Goal: Task Accomplishment & Management: Manage account settings

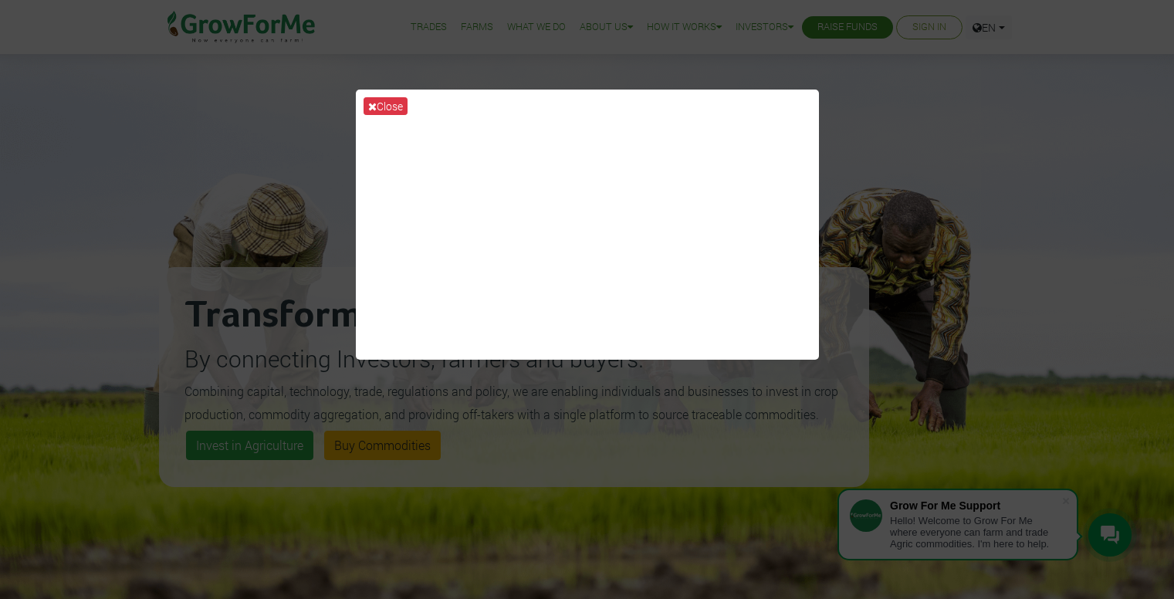
click at [386, 109] on button "Close" at bounding box center [386, 106] width 44 height 18
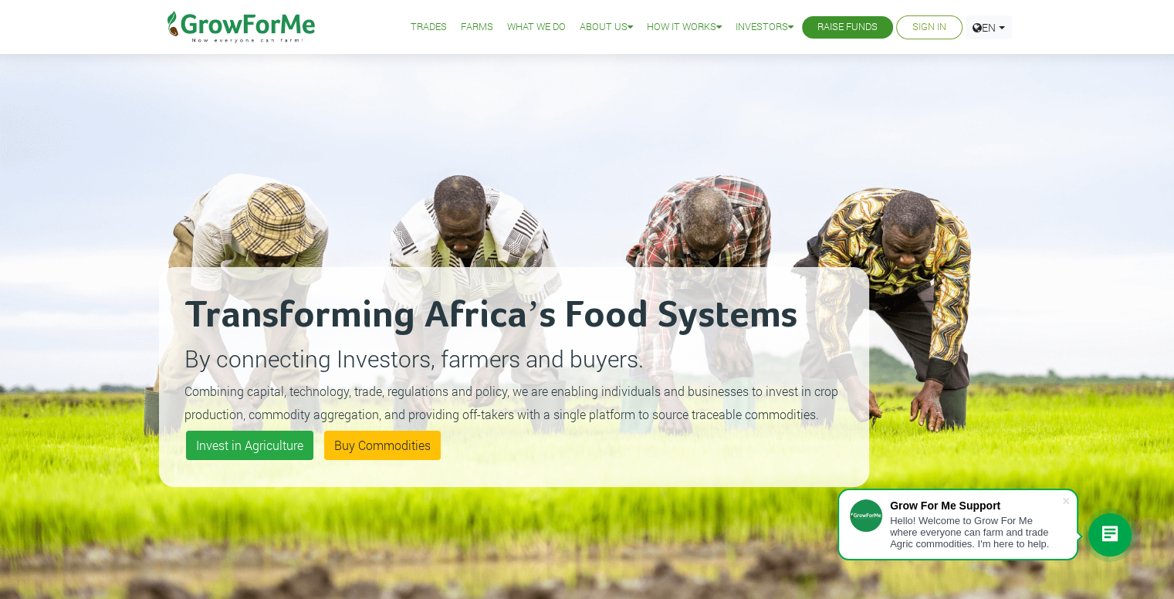
click at [921, 29] on link "Sign In" at bounding box center [929, 27] width 34 height 16
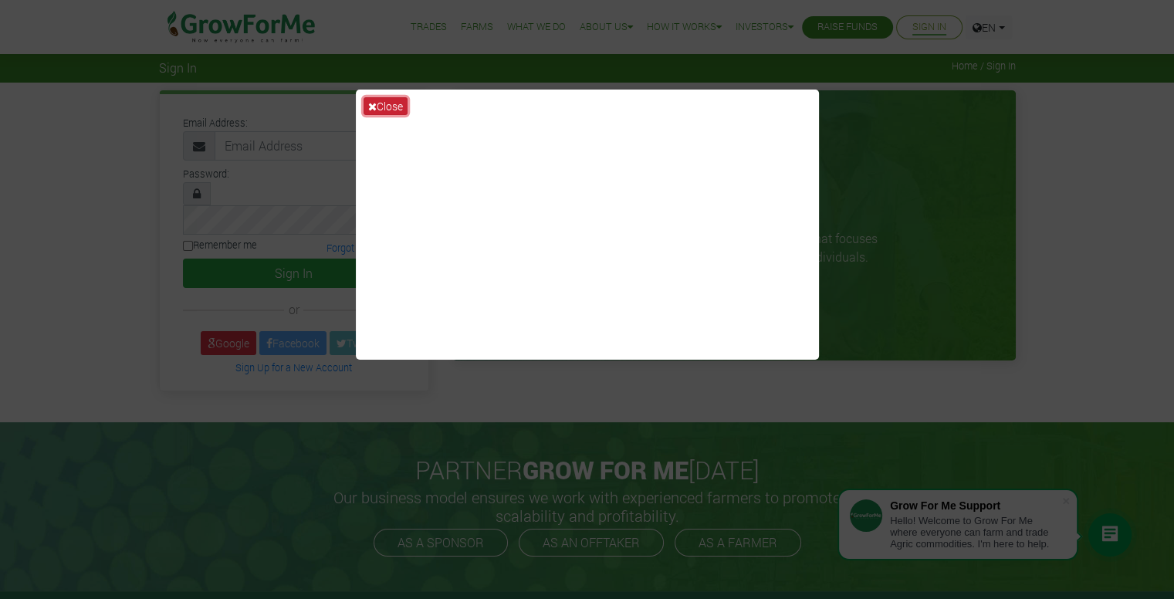
click at [393, 102] on button "Close" at bounding box center [386, 106] width 44 height 18
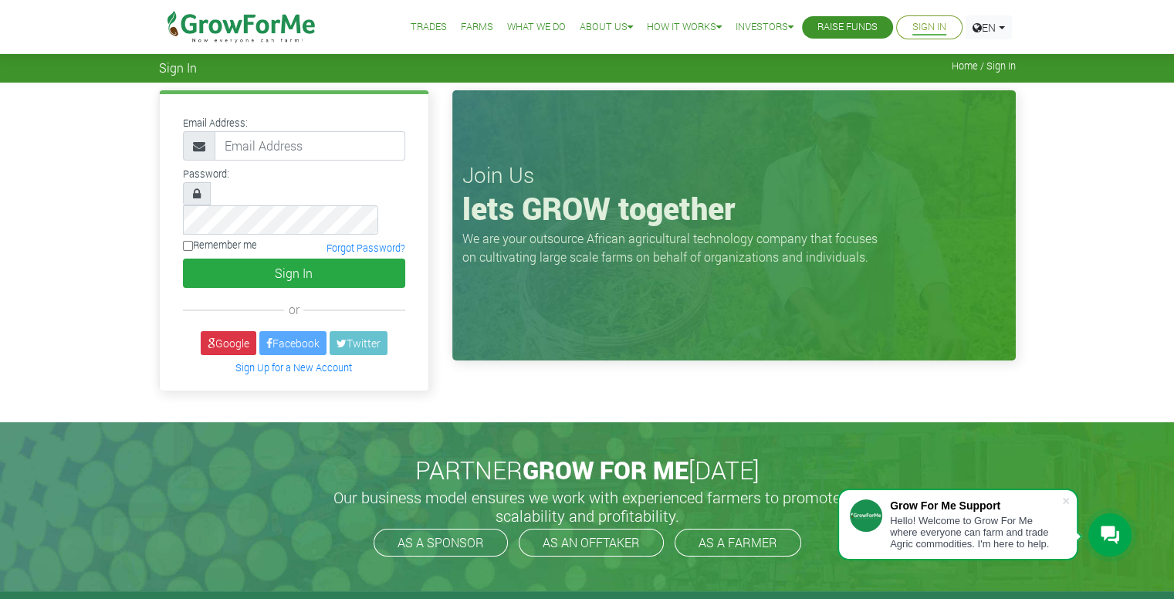
click at [917, 25] on link "Sign In" at bounding box center [929, 27] width 34 height 16
type input "richonline73@gmail.com"
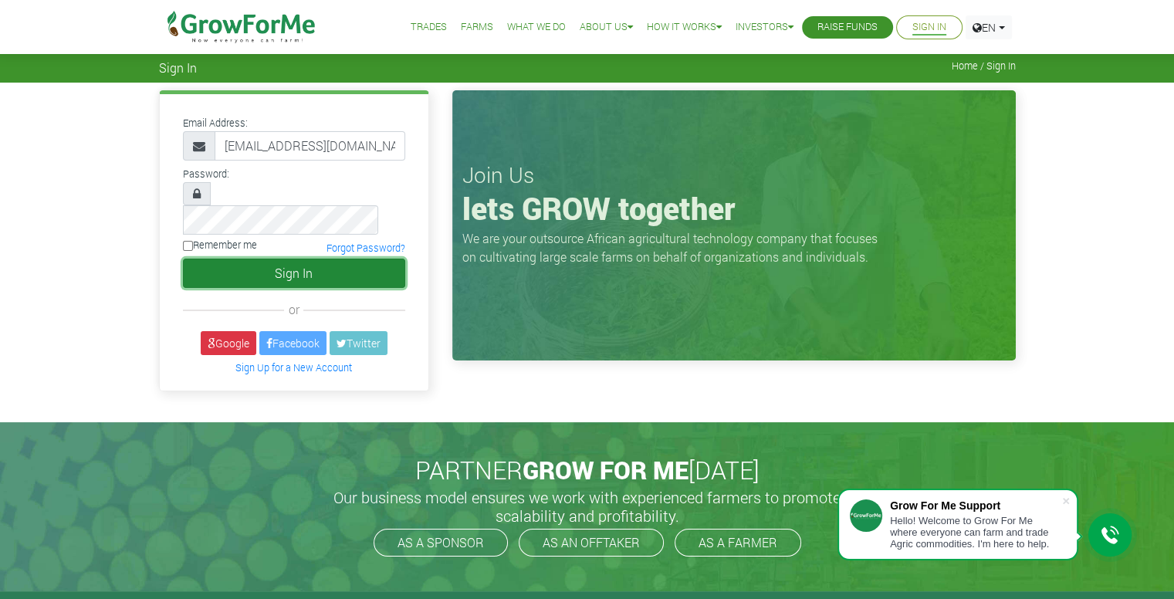
click at [346, 259] on button "Sign In" at bounding box center [294, 273] width 222 height 29
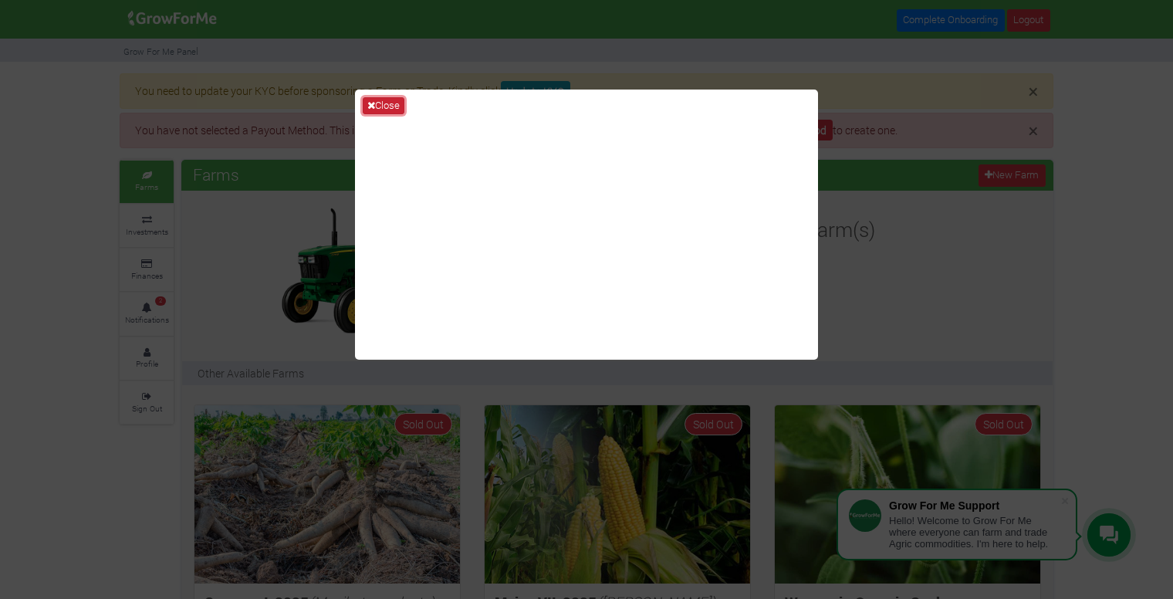
click at [374, 105] on icon at bounding box center [371, 105] width 8 height 10
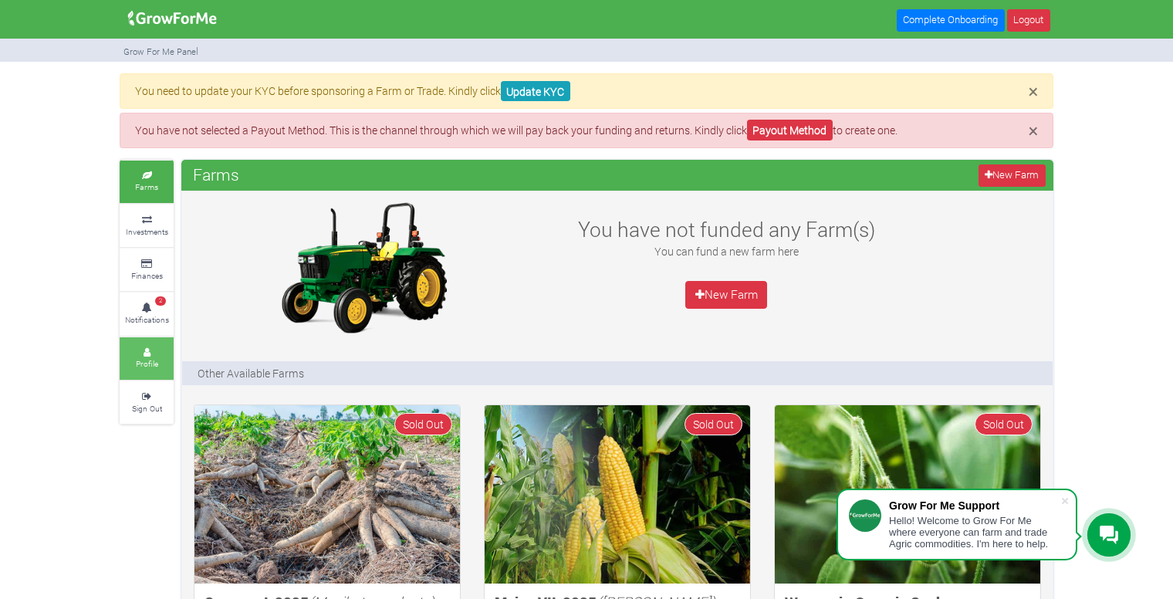
click at [157, 358] on small "Profile" at bounding box center [147, 363] width 22 height 11
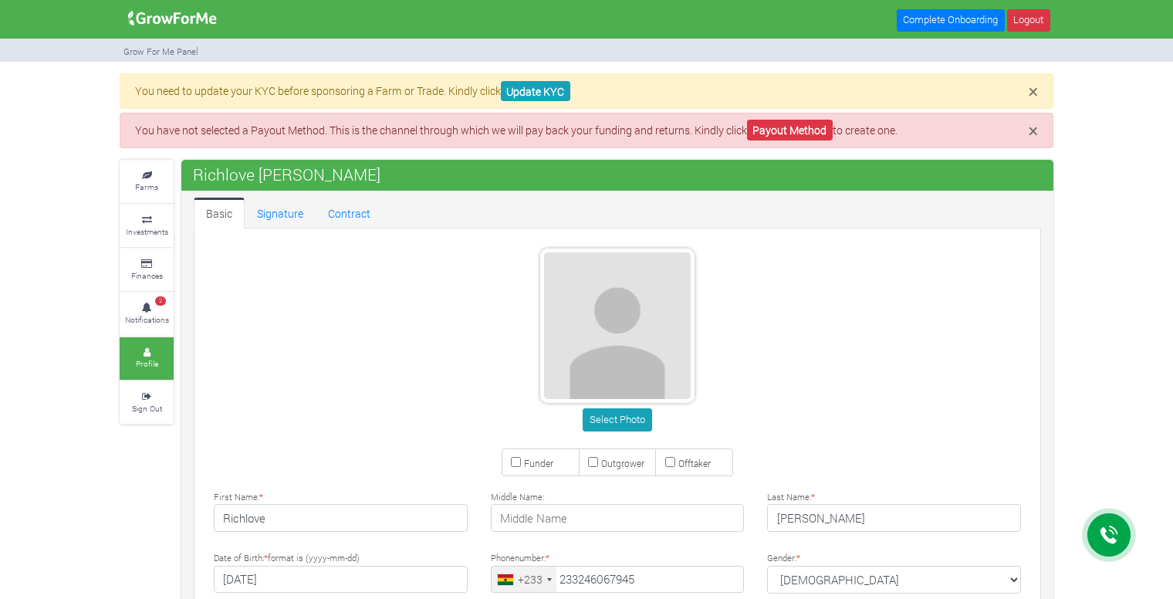
type input "24 606 7945"
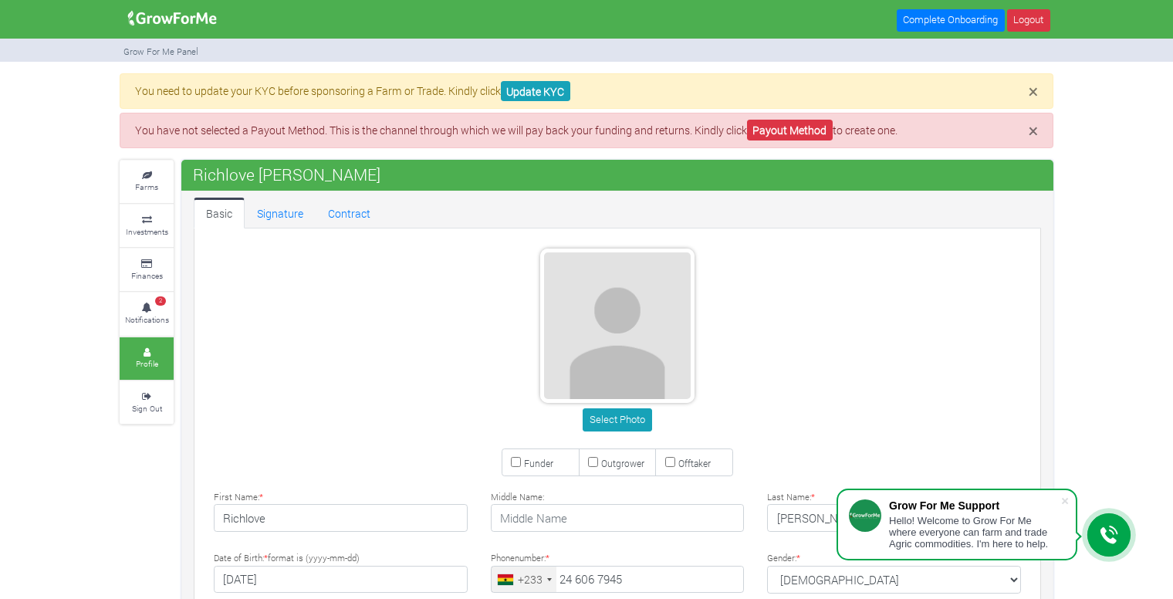
click at [343, 303] on div "Select Photo" at bounding box center [618, 343] width 854 height 188
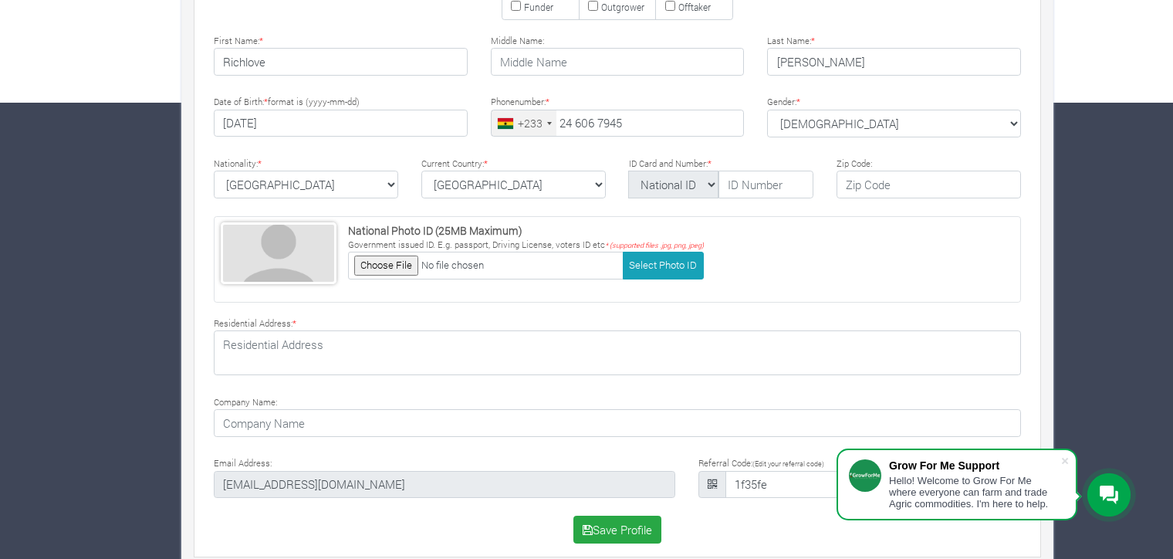
scroll to position [469, 0]
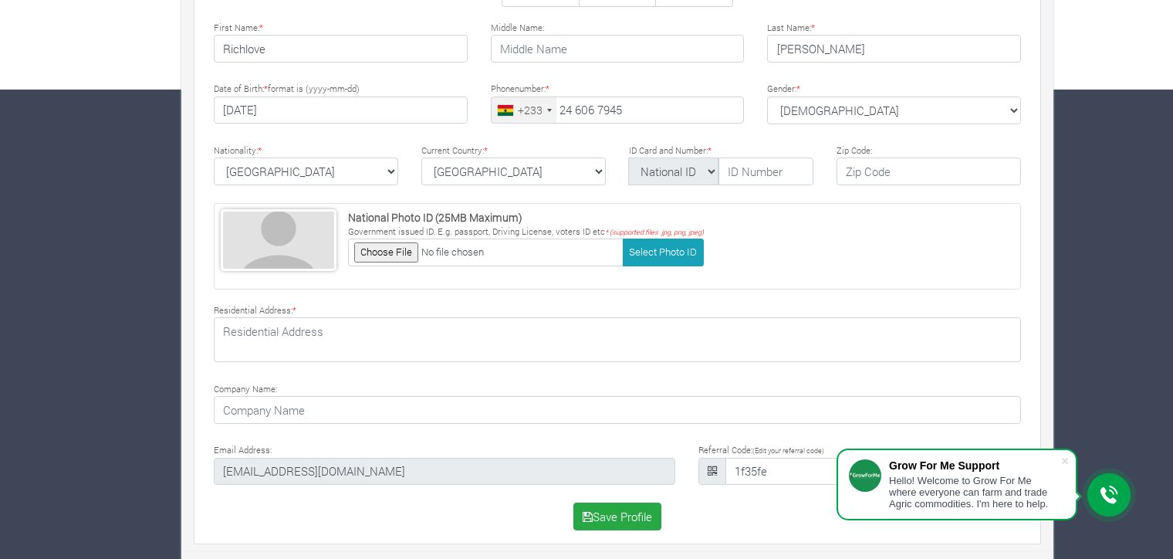
click at [429, 532] on div "Select Photo Funder Outgrower Offtaker * * *" at bounding box center [618, 152] width 854 height 770
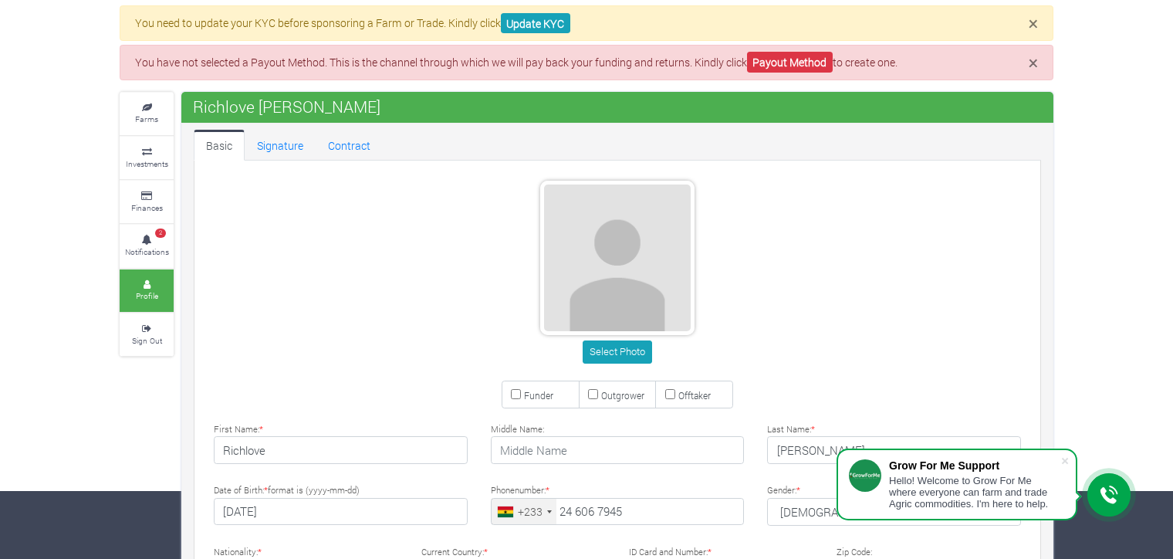
scroll to position [29, 0]
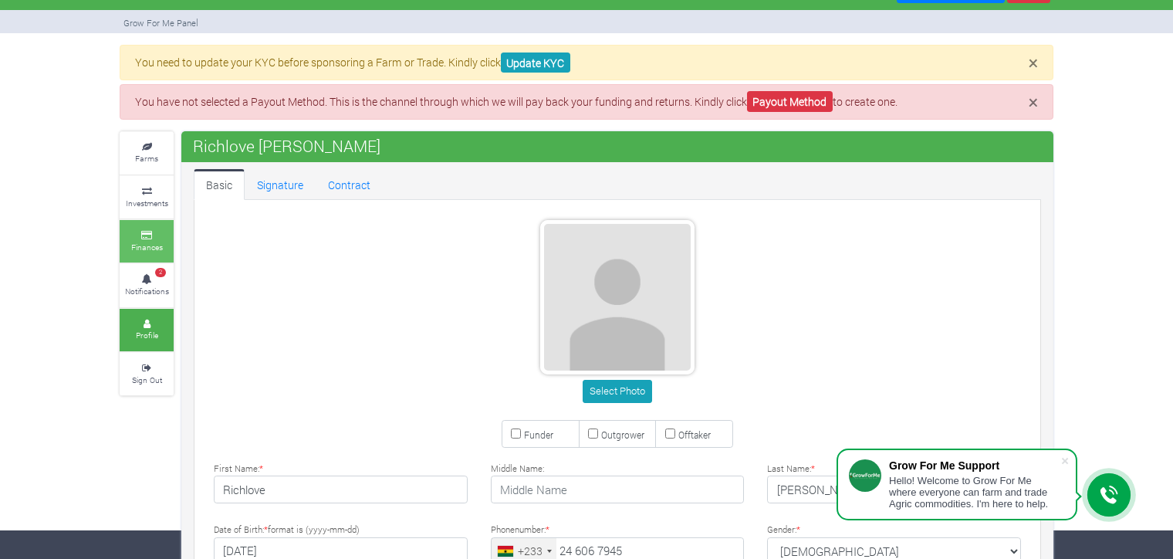
click at [170, 243] on link "Finances" at bounding box center [147, 241] width 54 height 42
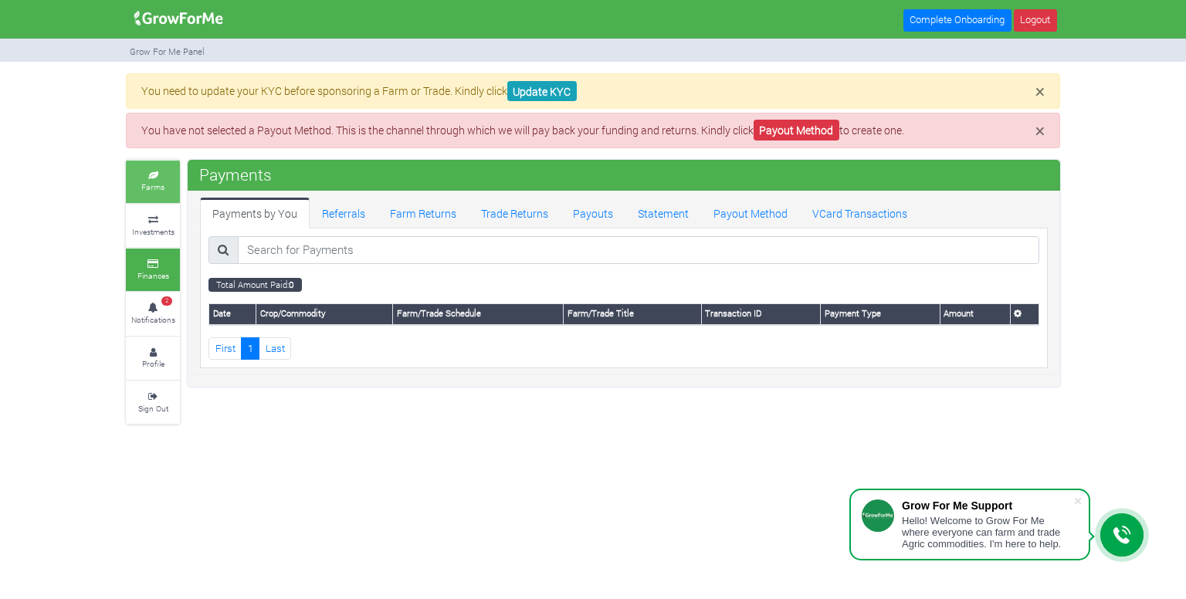
click at [170, 175] on icon at bounding box center [153, 176] width 46 height 8
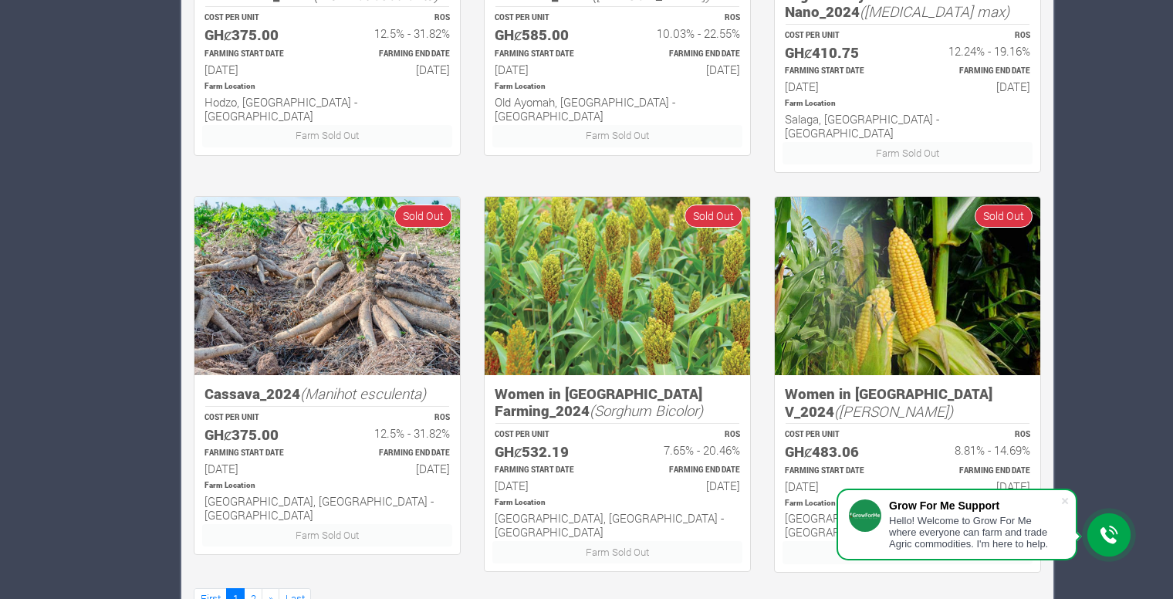
scroll to position [1008, 0]
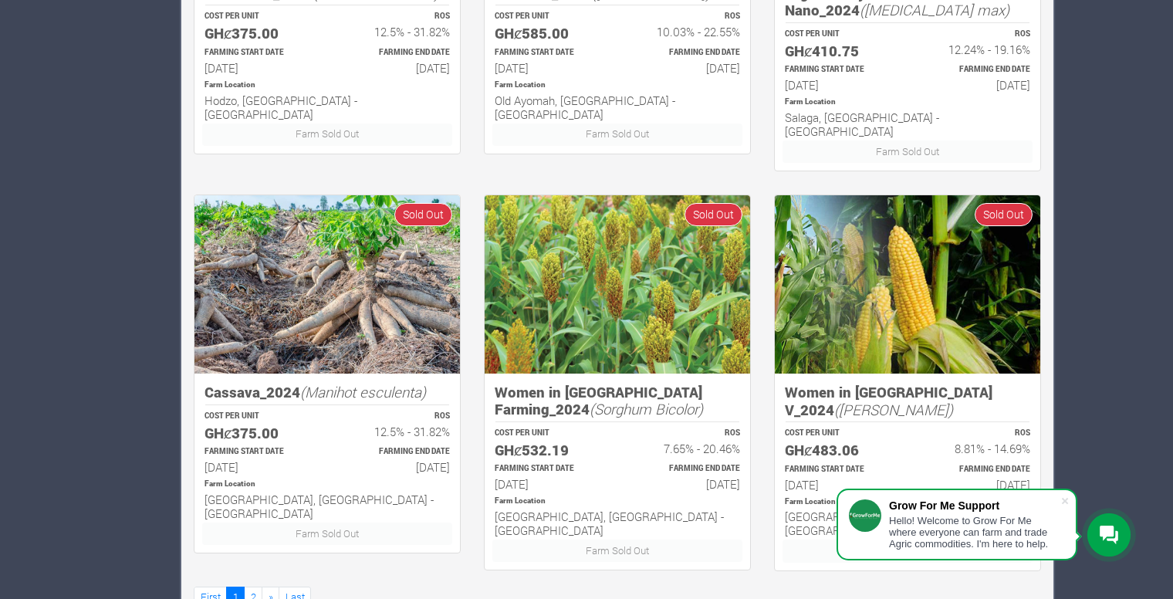
click at [930, 462] on div "FARMING END DATE 30th Oct 2024" at bounding box center [976, 478] width 137 height 32
click at [1064, 502] on span at bounding box center [1065, 500] width 15 height 15
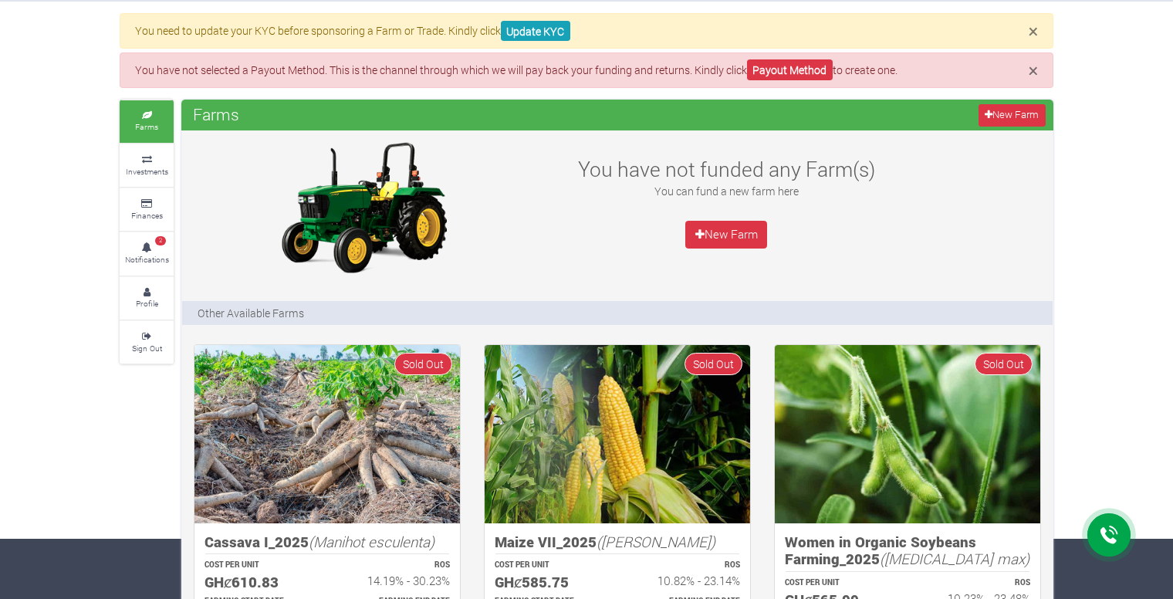
scroll to position [0, 0]
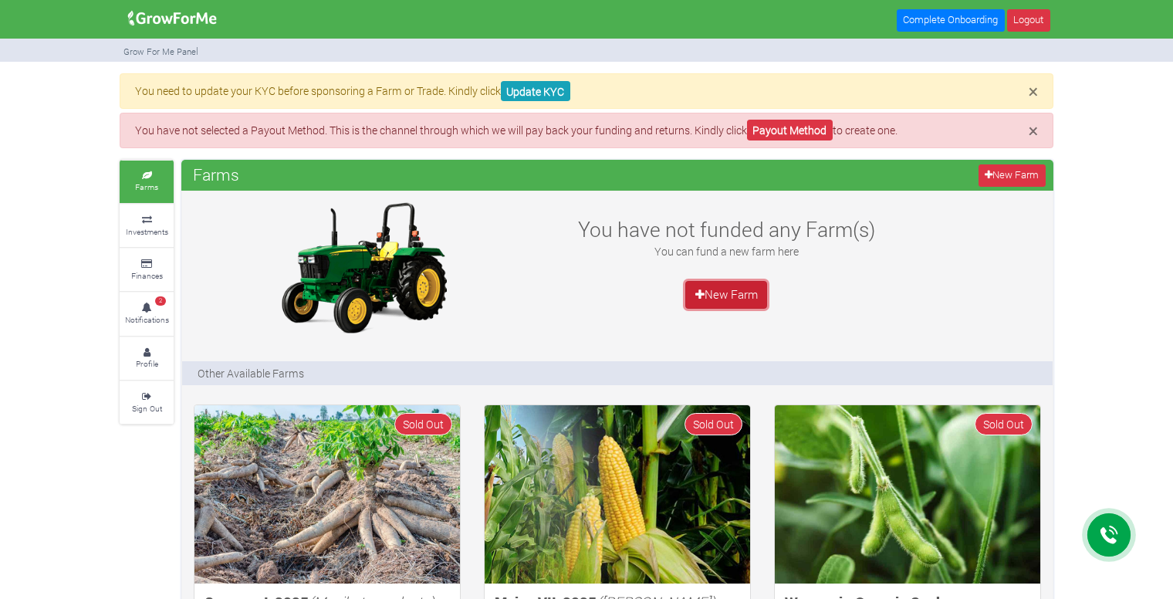
click at [736, 289] on link "New Farm" at bounding box center [726, 295] width 82 height 28
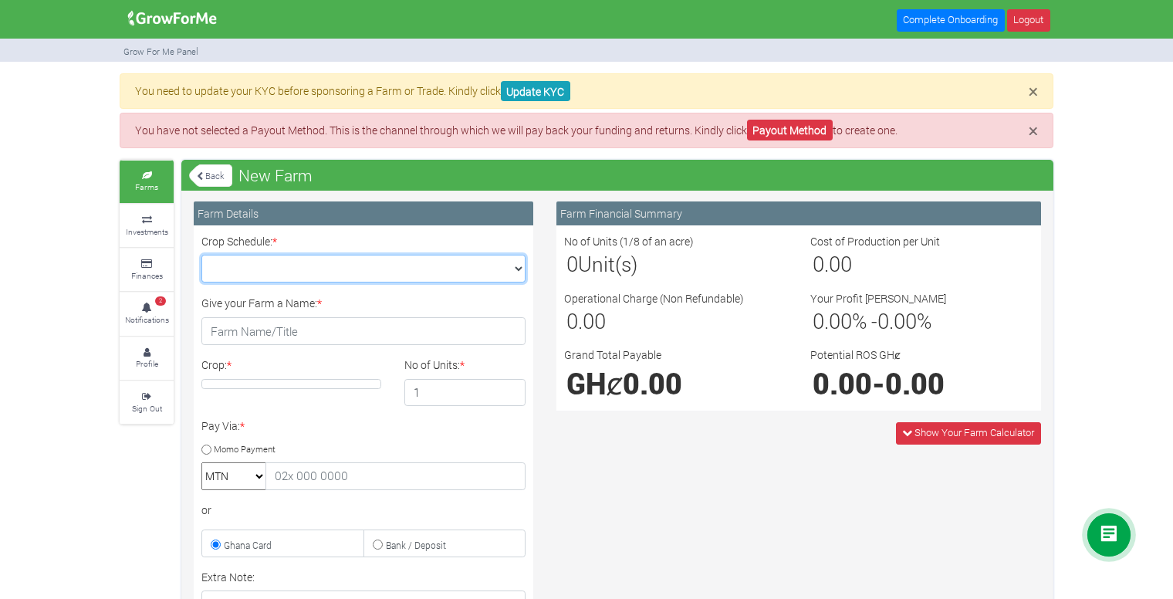
click at [516, 269] on select "Crop Schedule: *" at bounding box center [363, 269] width 324 height 28
click at [580, 458] on div "Farm Financial Summary No of Units (1/8 of an acre) 0 Unit(s) Cost of Productio…" at bounding box center [799, 529] width 508 height 656
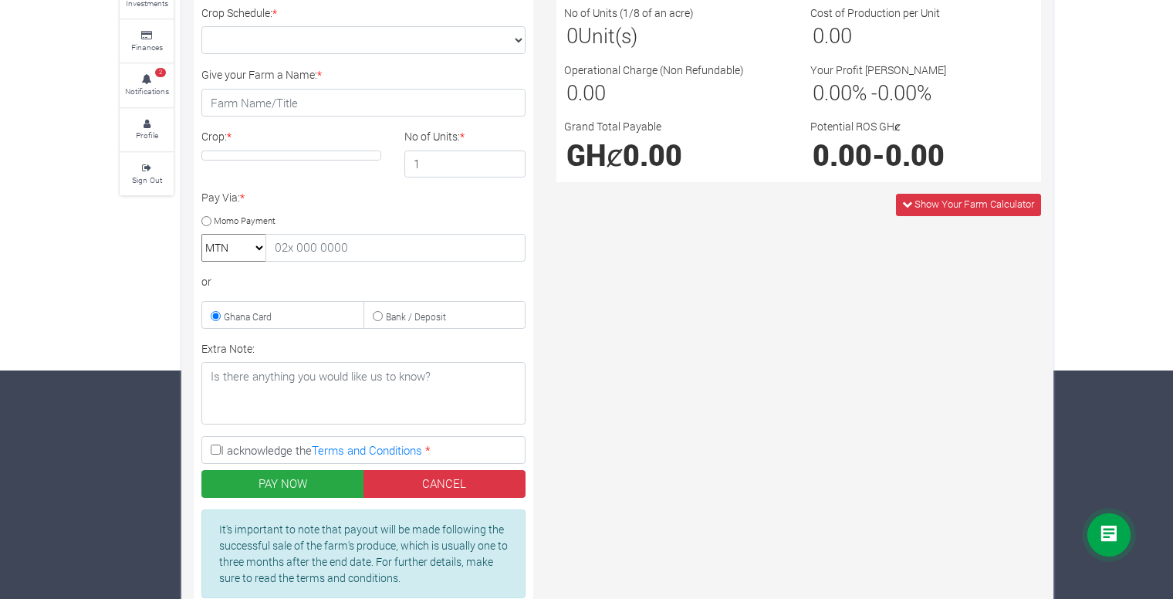
scroll to position [253, 0]
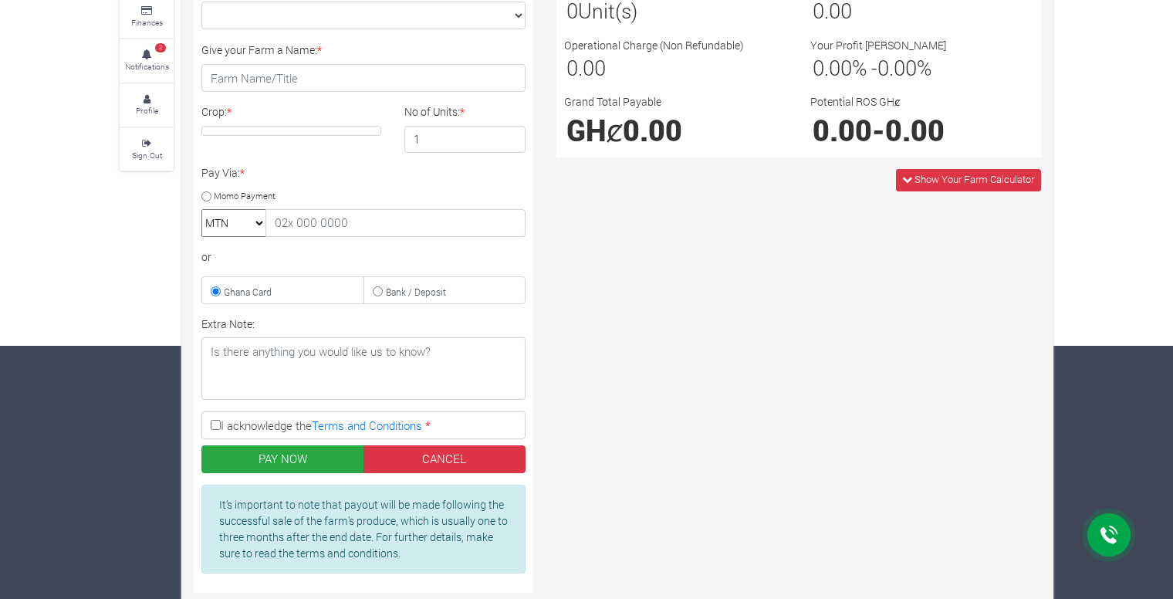
drag, startPoint x: 1185, startPoint y: 268, endPoint x: 1056, endPoint y: 333, distance: 144.7
click at [1056, 333] on div "× You need to update your KYC before sponsoring a Farm or Trade. Kindly click U…" at bounding box center [586, 233] width 957 height 826
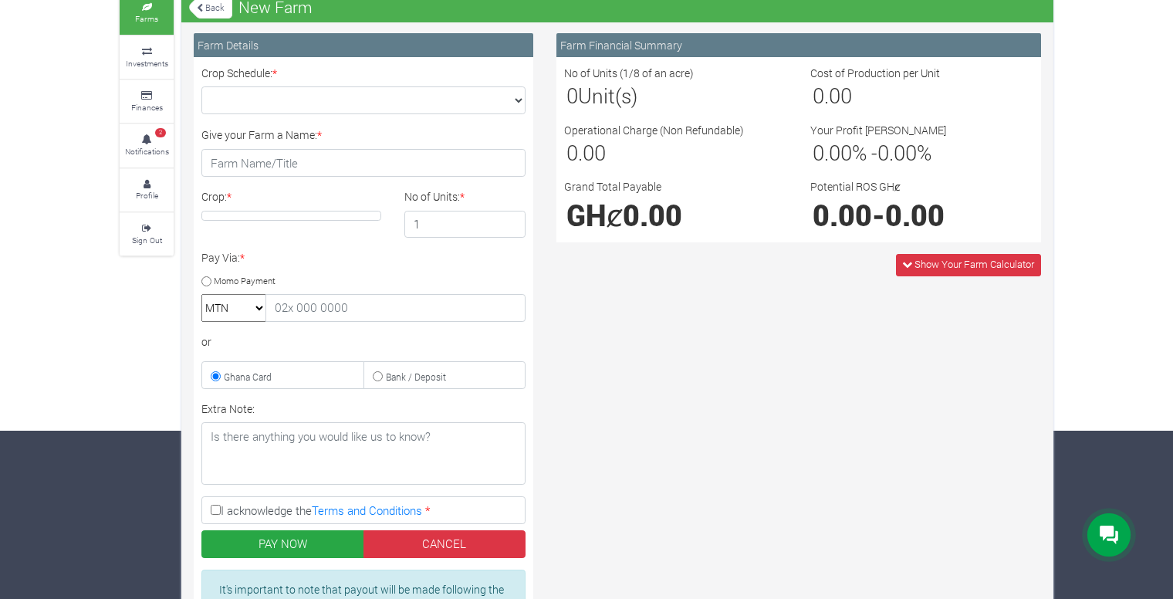
scroll to position [74, 0]
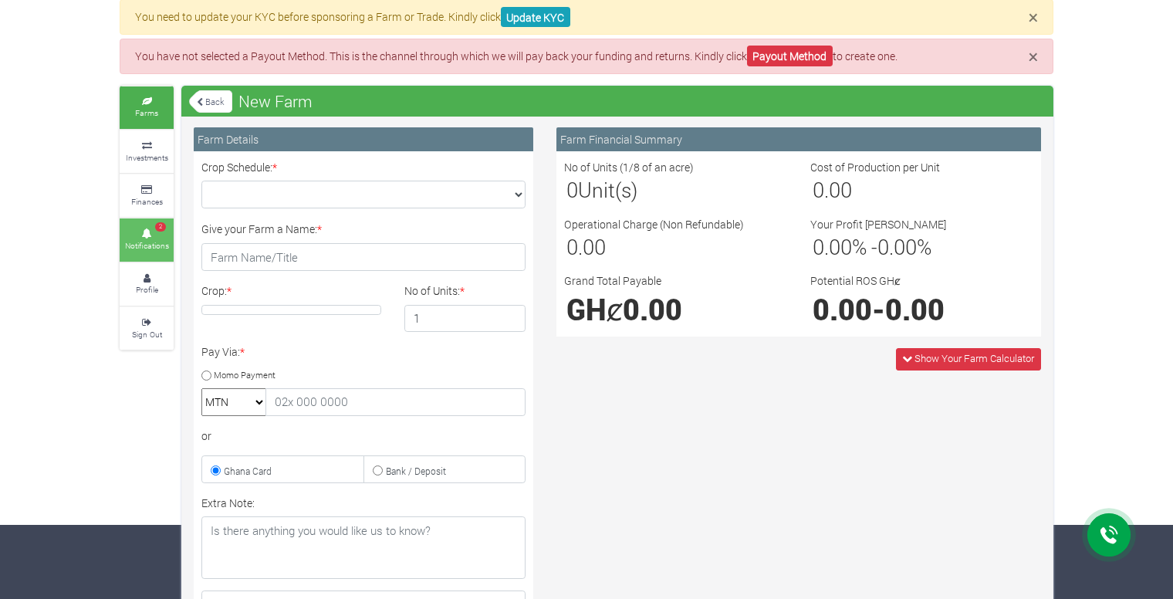
click at [149, 230] on icon at bounding box center [147, 234] width 46 height 8
